Goal: Use online tool/utility: Use online tool/utility

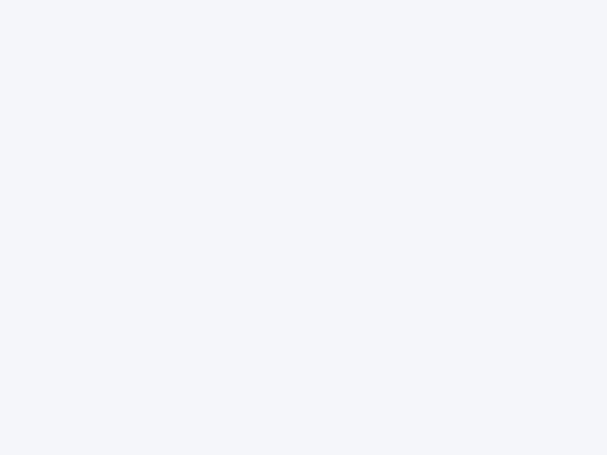
click at [303, 228] on div at bounding box center [303, 227] width 607 height 455
